Goal: Information Seeking & Learning: Compare options

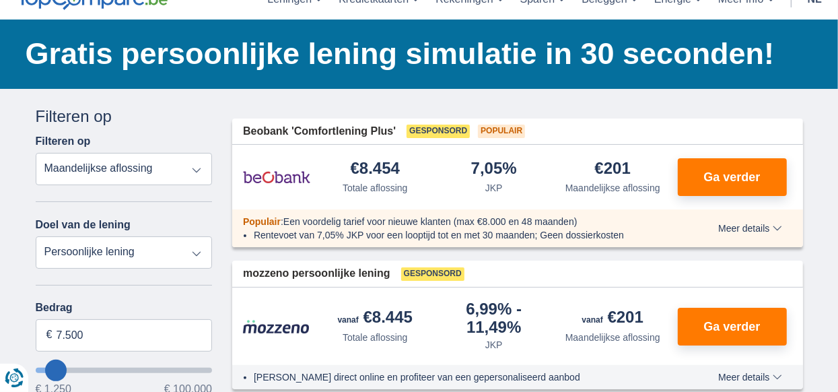
click at [197, 168] on select "Totale aflossing JKP Maandelijkse aflossing" at bounding box center [124, 169] width 177 height 32
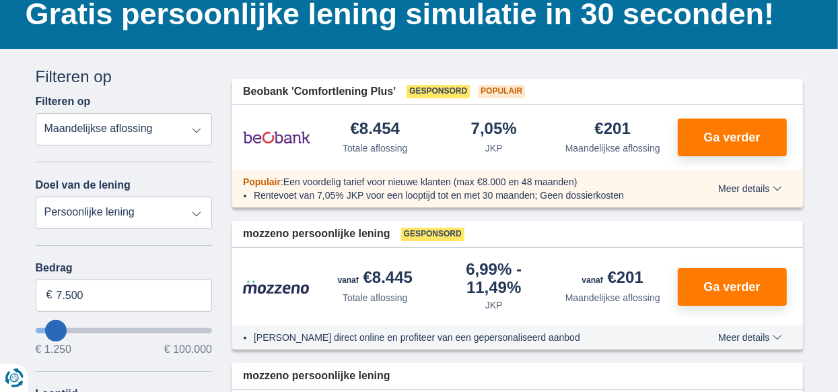
scroll to position [202, 0]
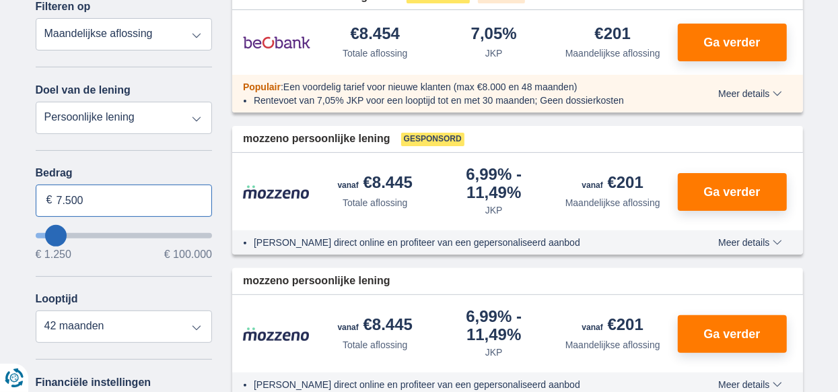
click at [118, 195] on input "7.500" at bounding box center [124, 200] width 177 height 32
type input "7"
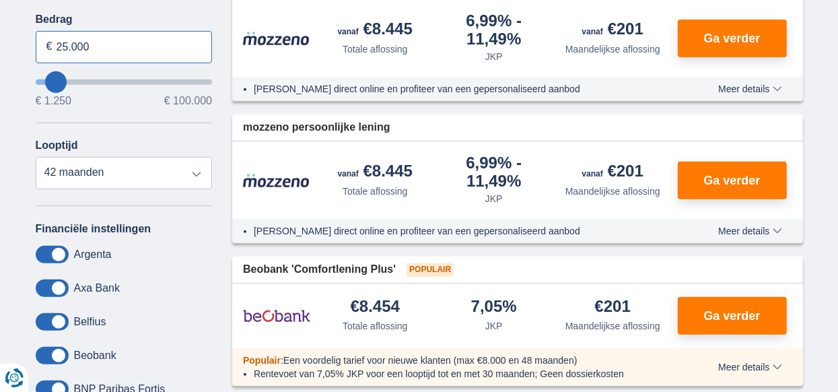
scroll to position [134, 0]
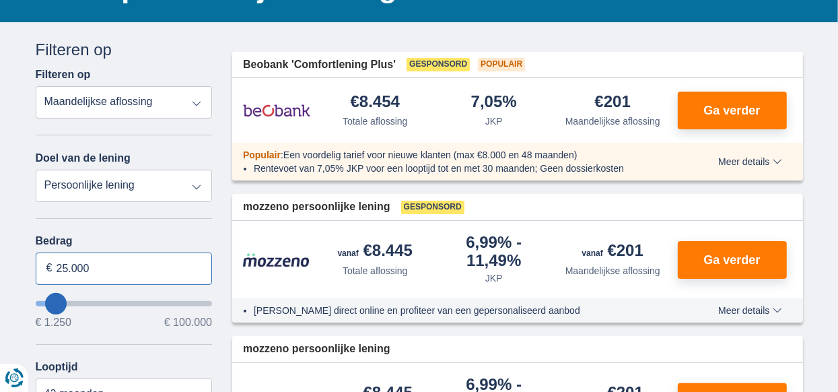
type input "25.000"
type input "25250"
click at [190, 181] on select "Persoonlijke lening Auto Moto / fiets Mobilhome / caravan Renovatie Energie Sch…" at bounding box center [124, 186] width 177 height 32
select select "120"
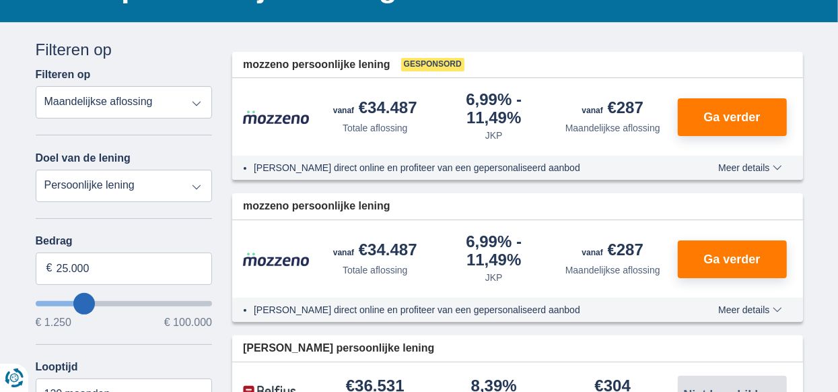
select select "vehicleLoan"
click at [36, 170] on select "Persoonlijke lening Auto Moto / fiets Mobilhome / caravan Renovatie Energie Sch…" at bounding box center [124, 186] width 177 height 32
select select "3-4"
type input "15.000"
type input "15250"
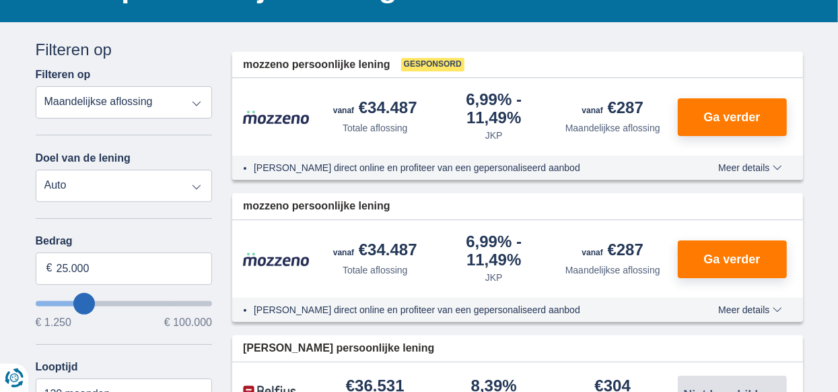
select select "60"
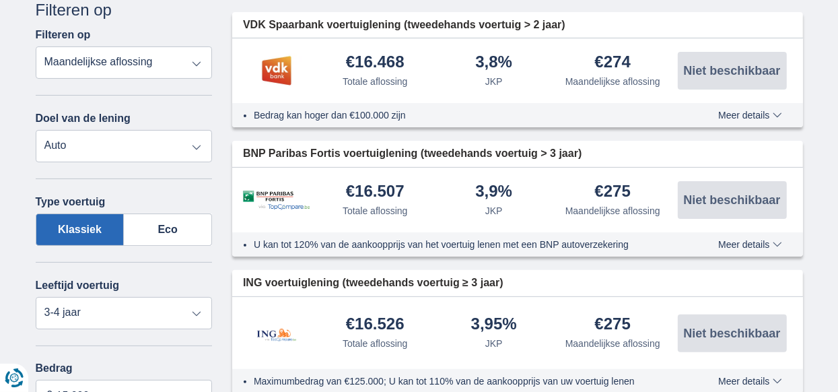
scroll to position [202, 0]
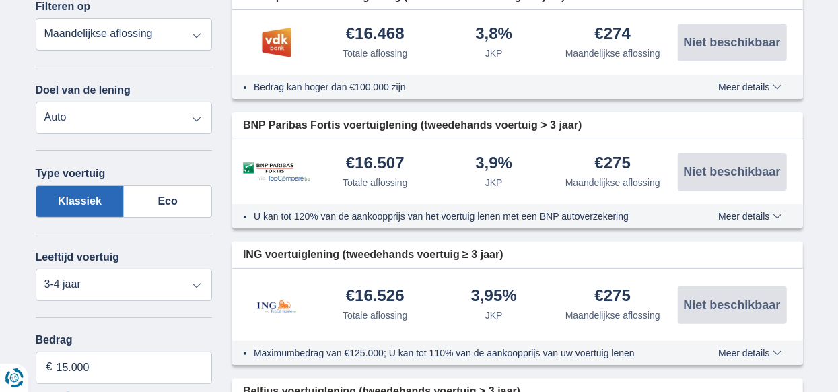
click at [85, 195] on label "Klassiek" at bounding box center [80, 201] width 89 height 32
click at [0, 0] on input "Klassiek" at bounding box center [0, 0] width 0 height 0
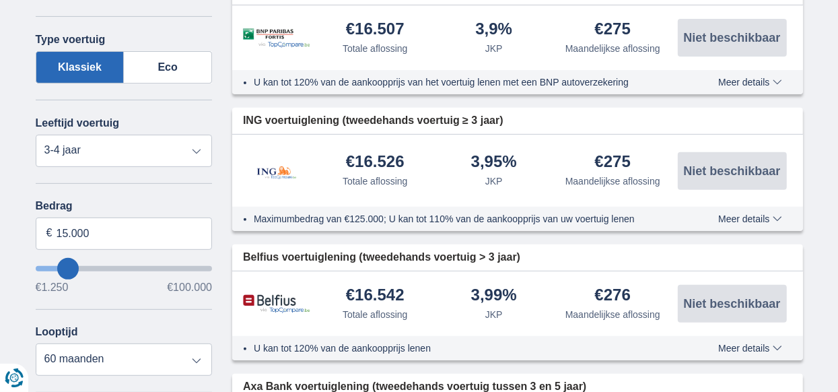
scroll to position [336, 0]
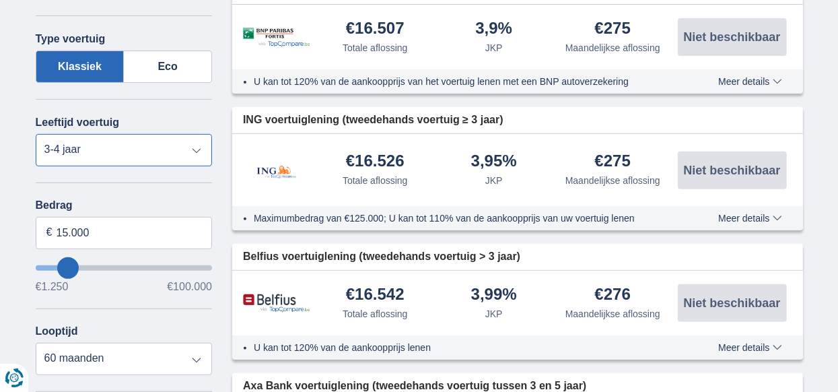
click at [197, 146] on select "Nieuw 0-1 jaar 1-2 jaar 2-3 jaar 3-4 jaar 4-5 jaar 5+ jaar" at bounding box center [124, 150] width 177 height 32
select select "0-1"
click at [36, 134] on select "Nieuw 0-1 jaar 1-2 jaar 2-3 jaar 3-4 jaar 4-5 jaar 5+ jaar" at bounding box center [124, 150] width 177 height 32
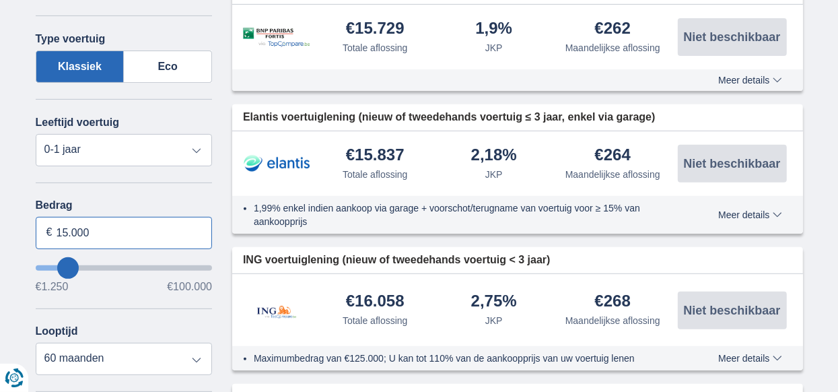
click at [106, 231] on input "15.000" at bounding box center [124, 233] width 177 height 32
type input "1"
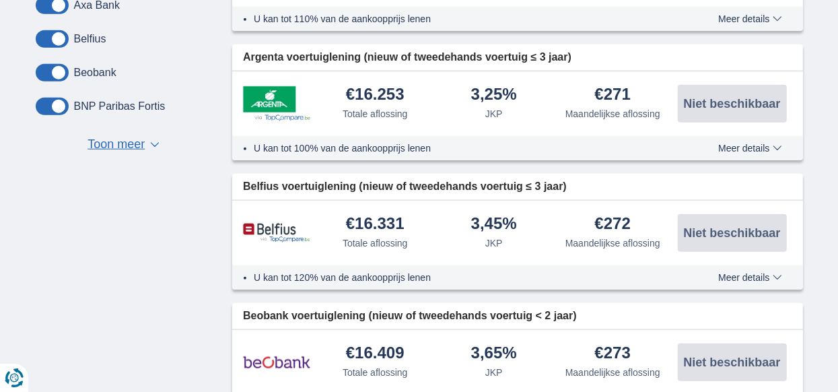
scroll to position [807, 0]
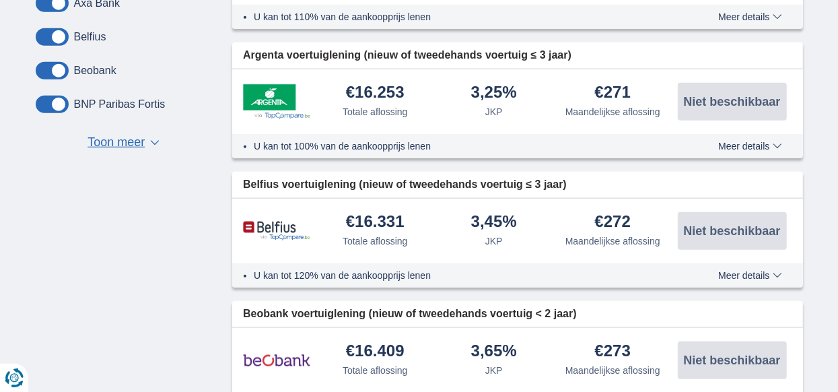
type input "25.000"
type input "25250"
select select "120"
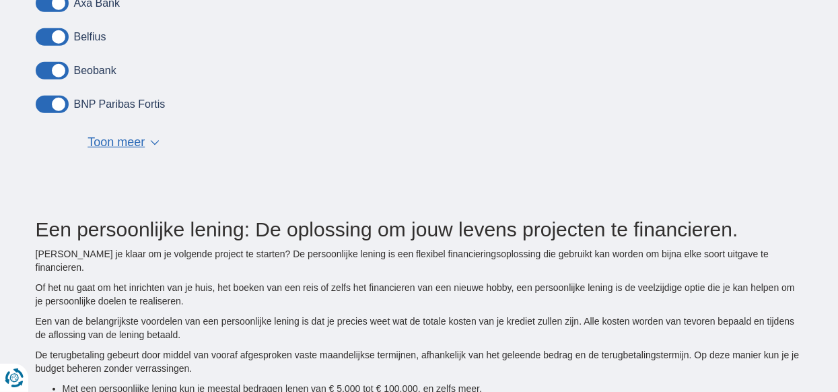
click at [124, 135] on span "Toon meer" at bounding box center [115, 142] width 57 height 17
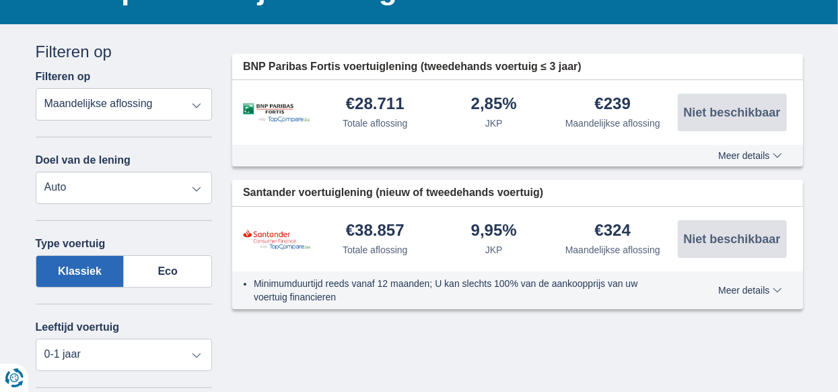
scroll to position [134, 0]
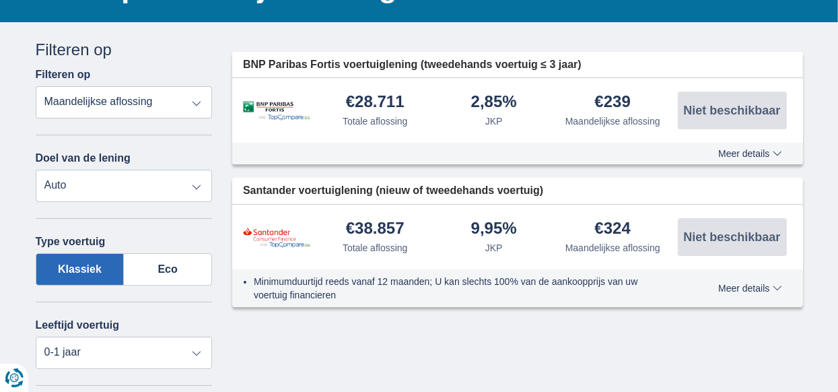
click at [137, 100] on select "Totale aflossing JKP Maandelijkse aflossing" at bounding box center [124, 102] width 177 height 32
click at [36, 86] on select "Totale aflossing JKP Maandelijkse aflossing" at bounding box center [124, 102] width 177 height 32
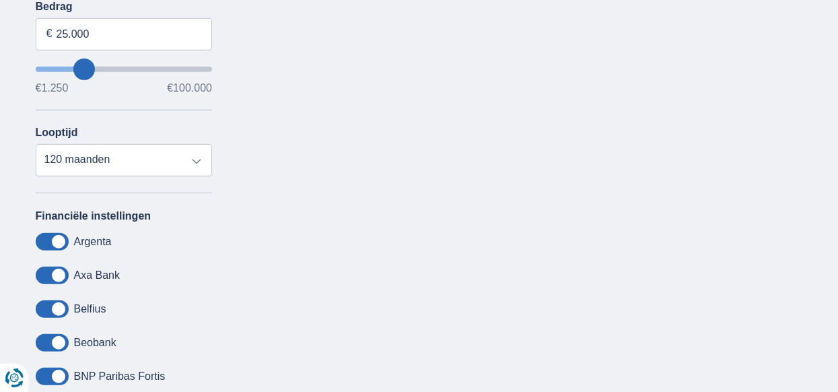
scroll to position [538, 0]
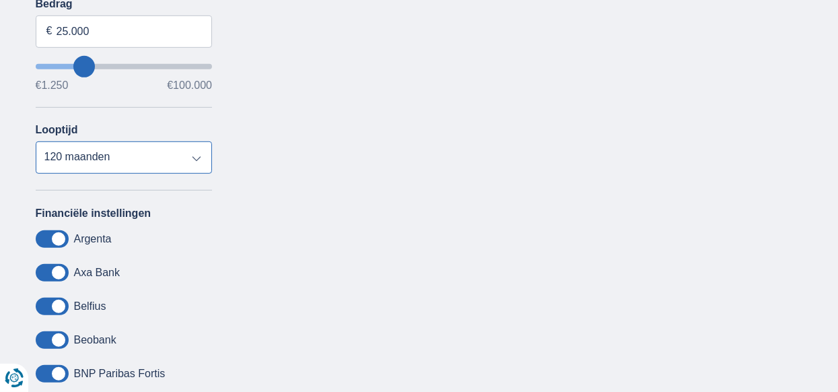
click at [119, 151] on select "12 maanden 18 maanden 24 maanden 30 maanden 36 maanden 42 maanden 48 maanden 60…" at bounding box center [124, 157] width 177 height 32
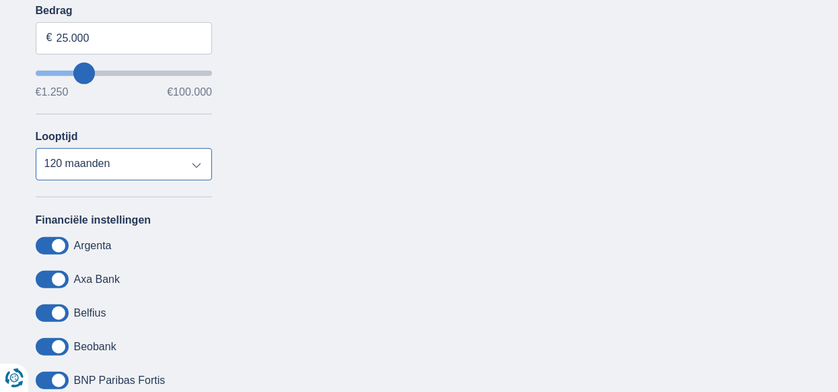
scroll to position [606, 0]
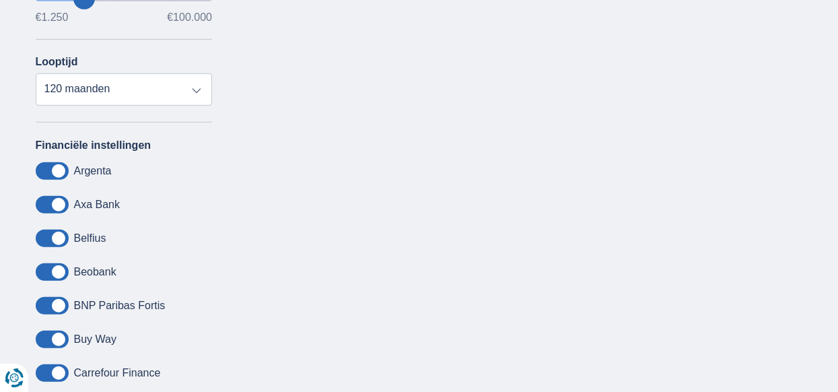
click at [92, 232] on label "Belfius" at bounding box center [90, 238] width 32 height 12
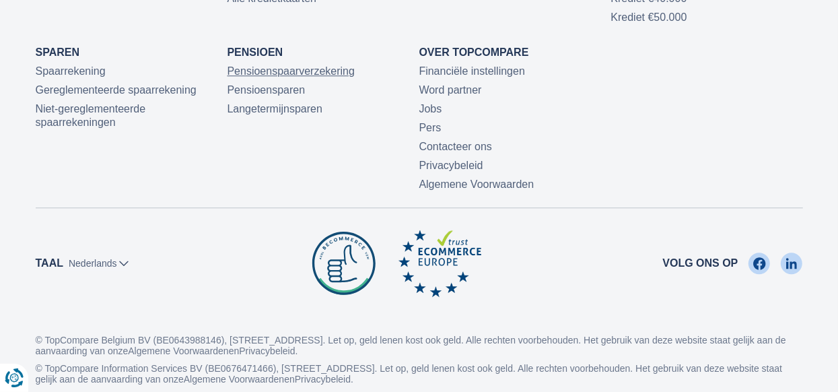
scroll to position [134, 0]
